Goal: Task Accomplishment & Management: Use online tool/utility

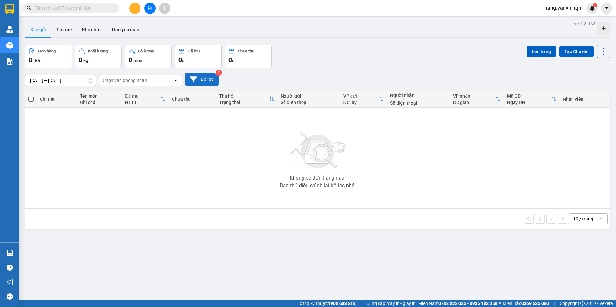
click at [188, 75] on button "Bộ lọc" at bounding box center [202, 79] width 34 height 13
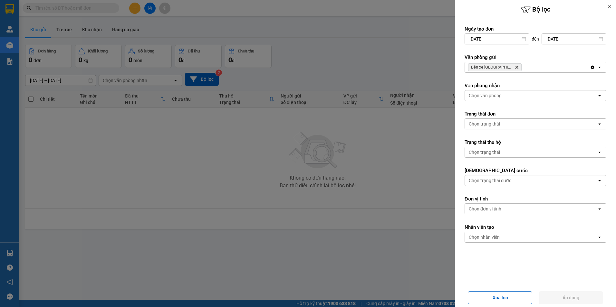
click at [575, 71] on div "Bến xe [GEOGRAPHIC_DATA] Delete" at bounding box center [527, 67] width 125 height 10
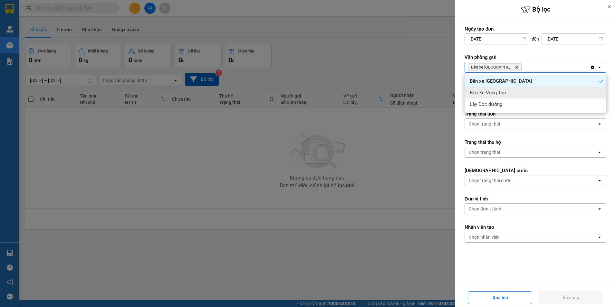
click at [544, 93] on div "Bến Xe Vũng Tàu" at bounding box center [535, 93] width 142 height 12
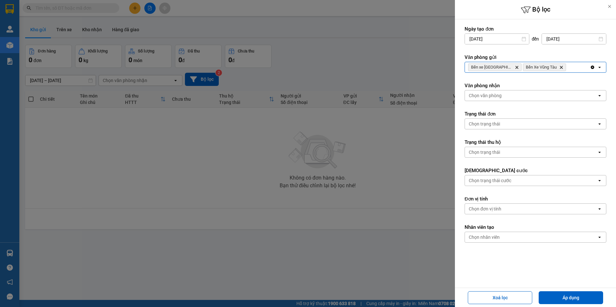
drag, startPoint x: 567, startPoint y: 68, endPoint x: 552, endPoint y: 101, distance: 36.7
click at [566, 73] on form "Ngày tạo đơn [DATE] Press the down arrow key to interact with the calendar and …" at bounding box center [535, 154] width 142 height 256
click at [554, 77] on form "Ngày tạo đơn [DATE] Press the down arrow key to interact with the calendar and …" at bounding box center [535, 154] width 142 height 256
click at [569, 71] on div "Bến xe Quảng Ngãi Delete Bến Xe Vũng Tàu Delete" at bounding box center [527, 67] width 125 height 10
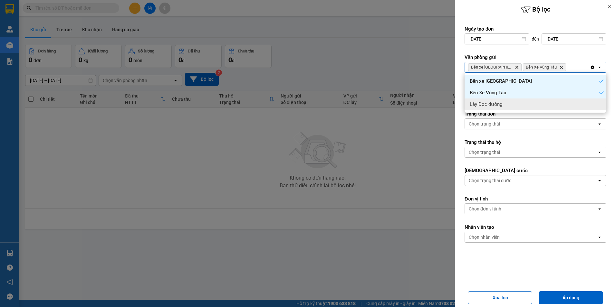
click at [559, 108] on div "Lấy Dọc đường" at bounding box center [535, 105] width 142 height 12
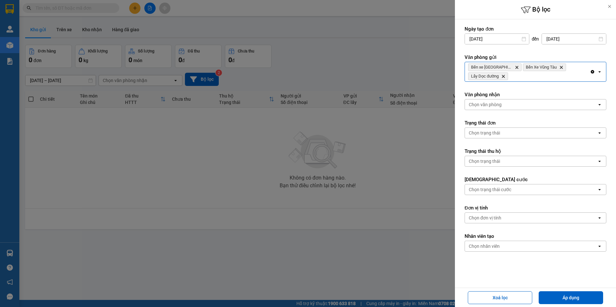
click at [533, 106] on div "Chọn văn phòng" at bounding box center [531, 104] width 132 height 10
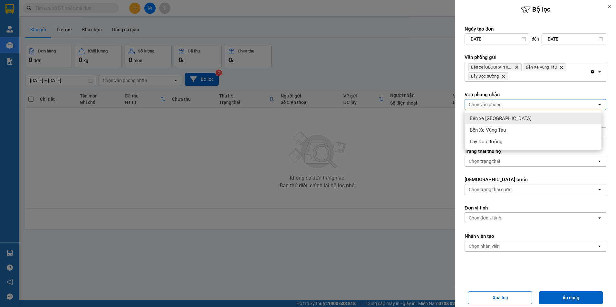
click at [516, 119] on div "Bến xe [GEOGRAPHIC_DATA]" at bounding box center [532, 119] width 137 height 12
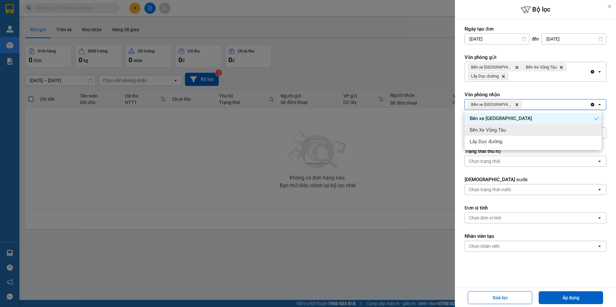
click at [515, 127] on div "Bến Xe Vũng Tàu" at bounding box center [532, 130] width 137 height 12
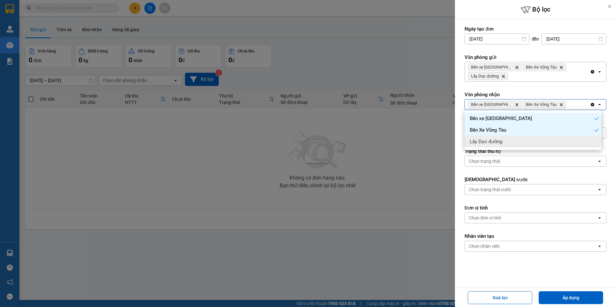
click at [518, 141] on div "Lấy Dọc đường" at bounding box center [532, 142] width 137 height 12
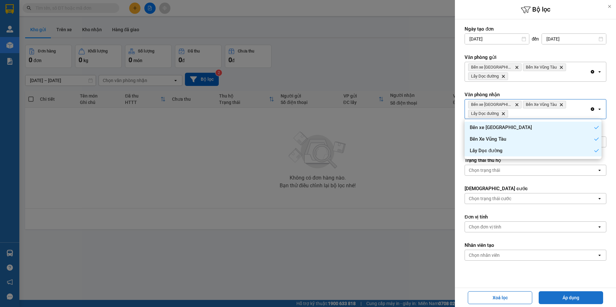
click at [571, 295] on button "Áp dụng" at bounding box center [570, 297] width 64 height 13
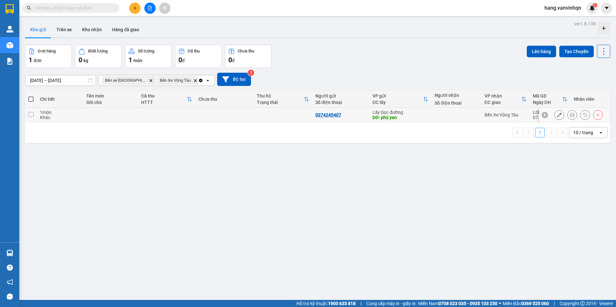
drag, startPoint x: 403, startPoint y: 114, endPoint x: 417, endPoint y: 115, distance: 14.2
click at [417, 115] on div "Lấy Dọc đường DĐ: [GEOGRAPHIC_DATA]" at bounding box center [400, 115] width 56 height 10
checkbox input "true"
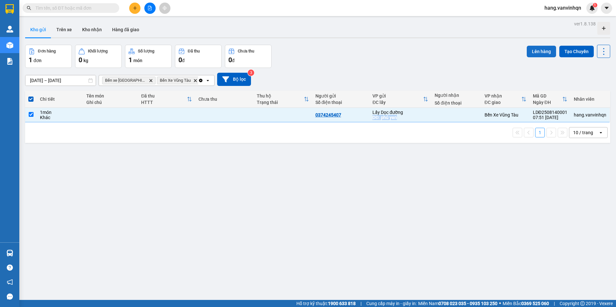
click at [546, 51] on button "Lên hàng" at bounding box center [540, 52] width 29 height 12
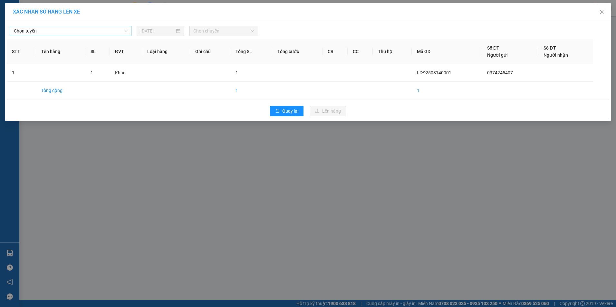
click at [117, 35] on span "Chọn tuyến" at bounding box center [71, 31] width 114 height 10
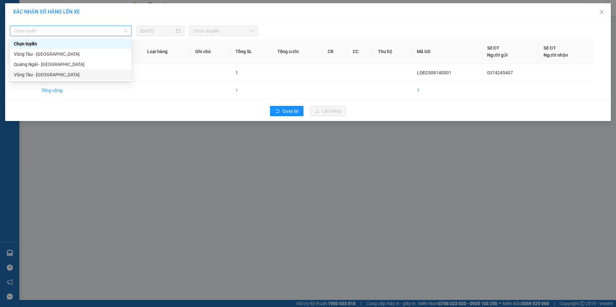
click at [87, 64] on div "Quảng Ngãi - [GEOGRAPHIC_DATA]" at bounding box center [71, 64] width 114 height 7
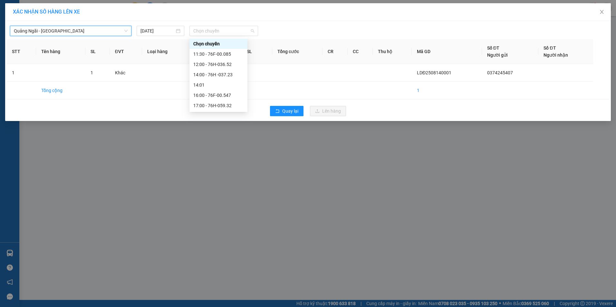
drag, startPoint x: 204, startPoint y: 29, endPoint x: 216, endPoint y: 57, distance: 30.2
click at [204, 32] on span "Chọn chuyến" at bounding box center [223, 31] width 61 height 10
drag, startPoint x: 220, startPoint y: 53, endPoint x: 240, endPoint y: 64, distance: 23.1
click at [224, 57] on div "11:30 - 76F-00.085" at bounding box center [218, 54] width 50 height 7
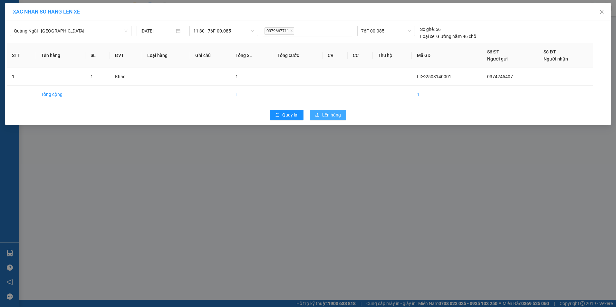
click at [333, 115] on span "Lên hàng" at bounding box center [331, 114] width 19 height 7
